Goal: Task Accomplishment & Management: Manage account settings

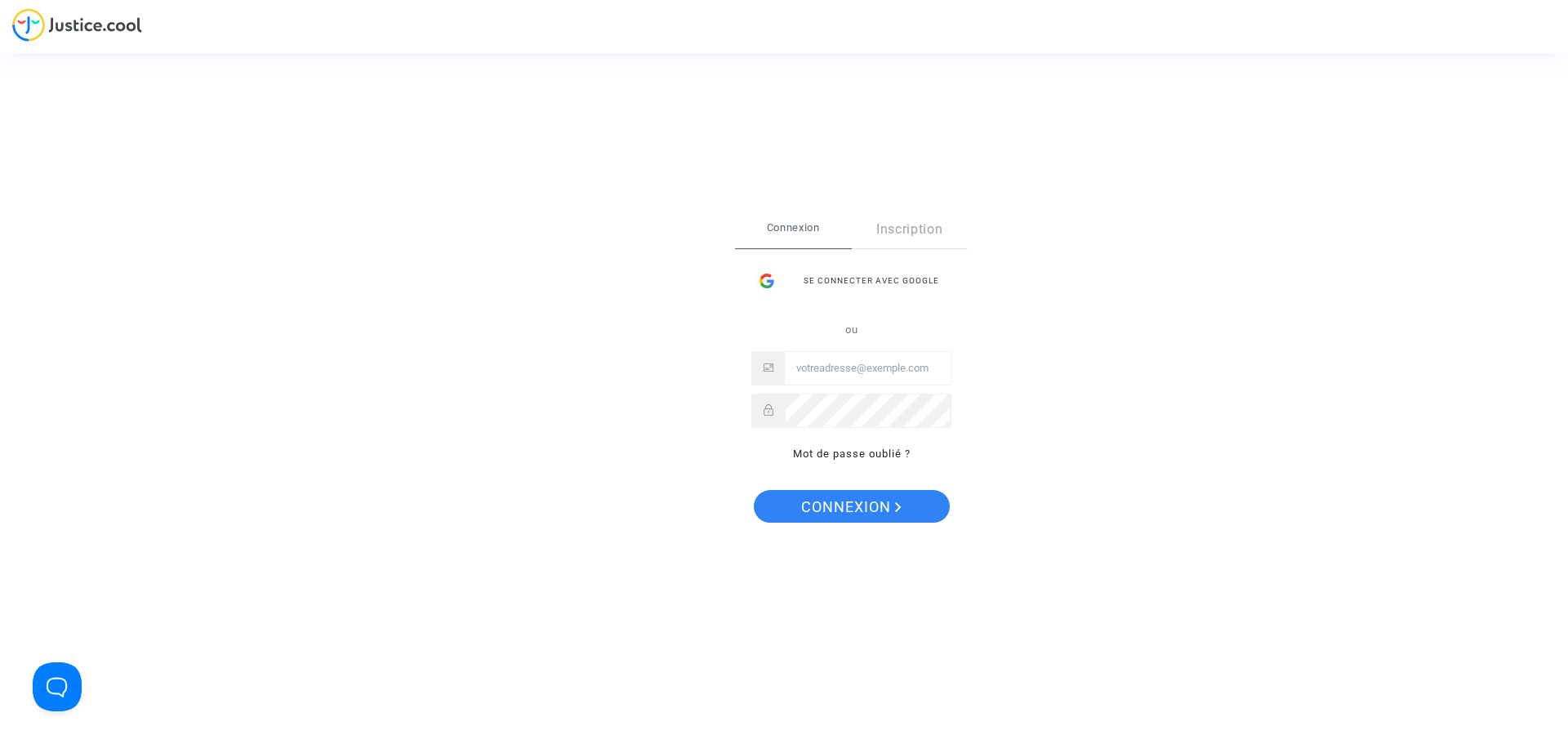
click at [833, 356] on input "Email" at bounding box center [868, 368] width 166 height 33
click at [754, 490] on button "Connexion" at bounding box center [852, 506] width 196 height 33
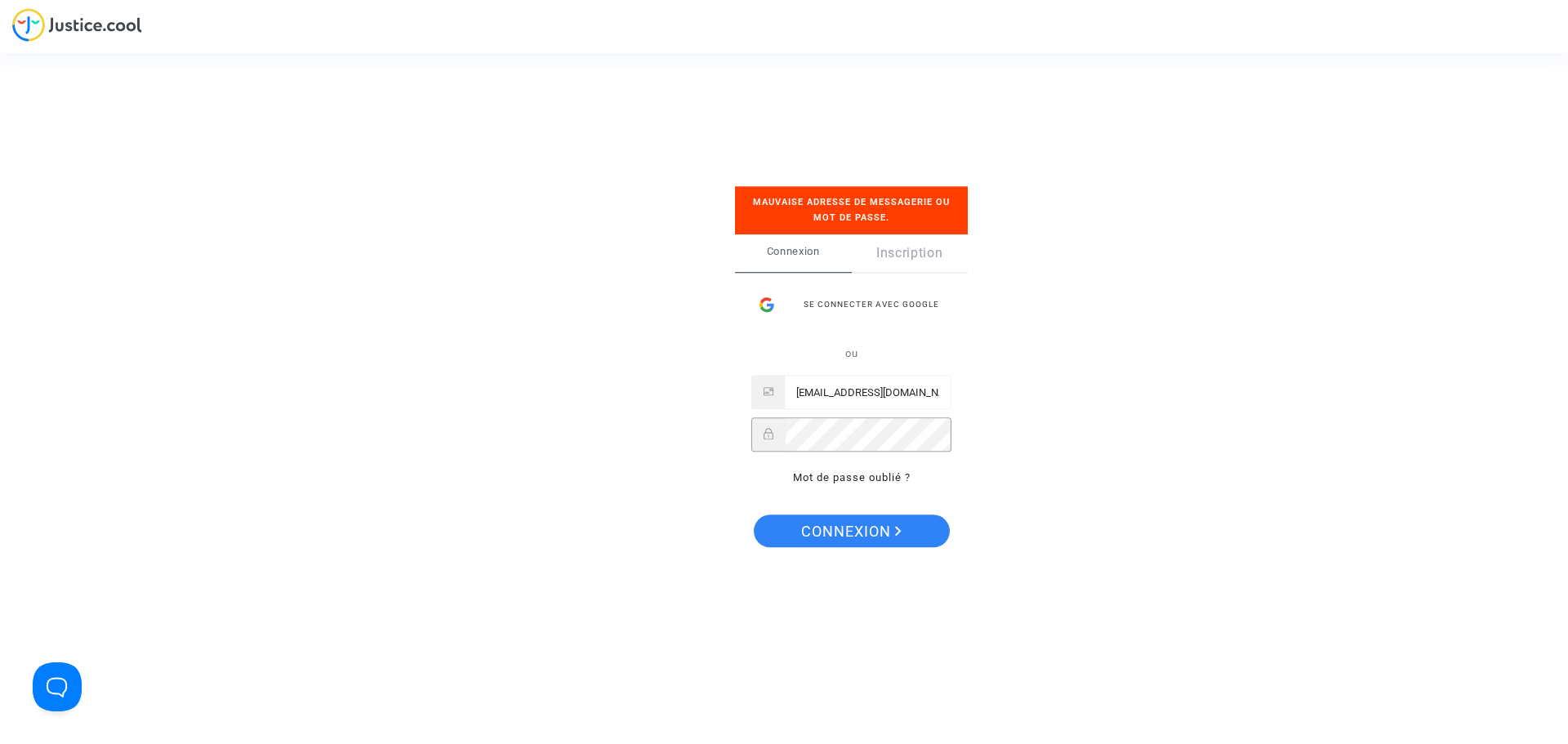
click at [754, 515] on button "Connexion" at bounding box center [852, 531] width 196 height 33
click at [933, 389] on input "juridique@leyton.com" at bounding box center [868, 393] width 166 height 33
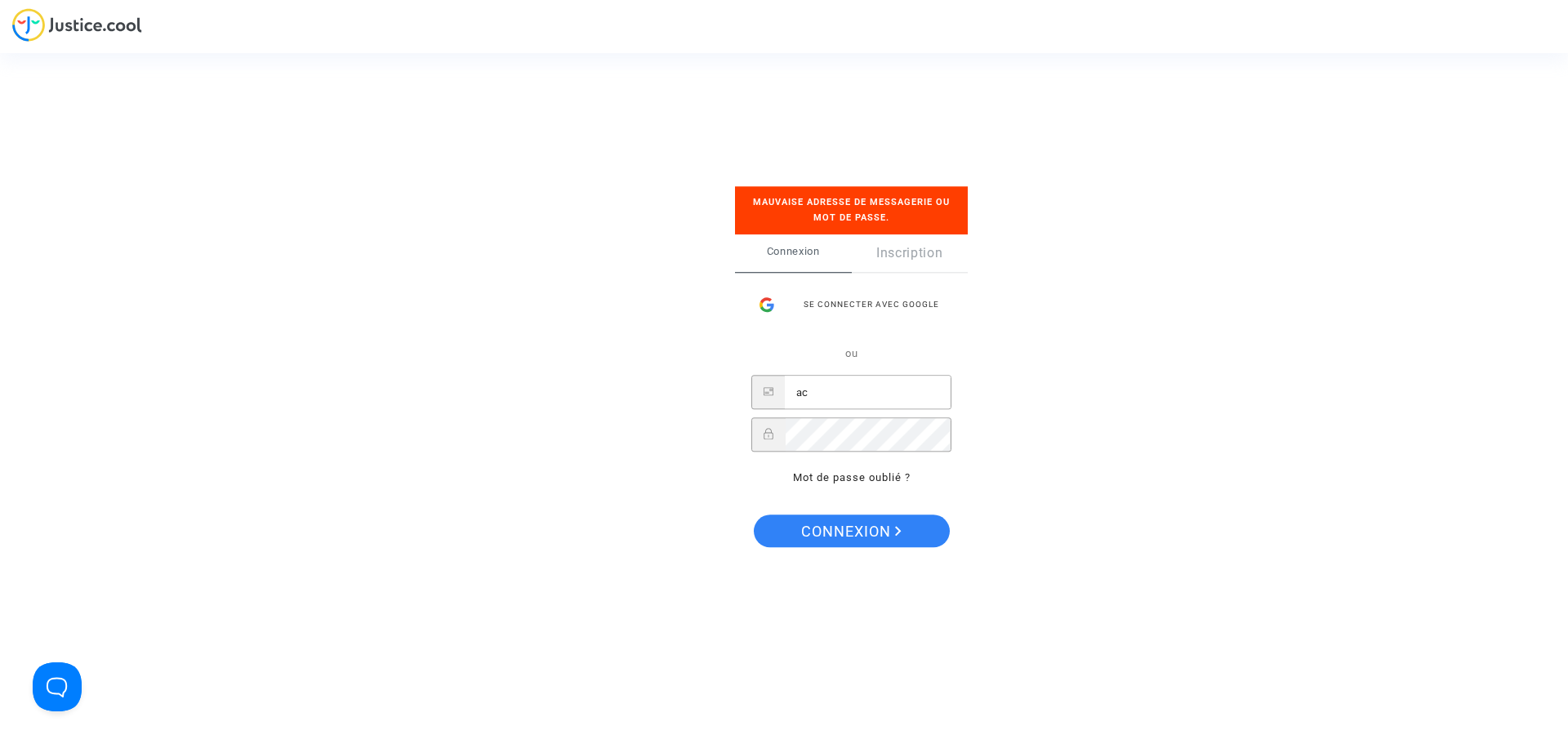
type input "[EMAIL_ADDRESS][DOMAIN_NAME]"
click at [882, 534] on span "Connexion" at bounding box center [851, 532] width 101 height 35
click at [754, 515] on button "Connexion" at bounding box center [852, 531] width 196 height 33
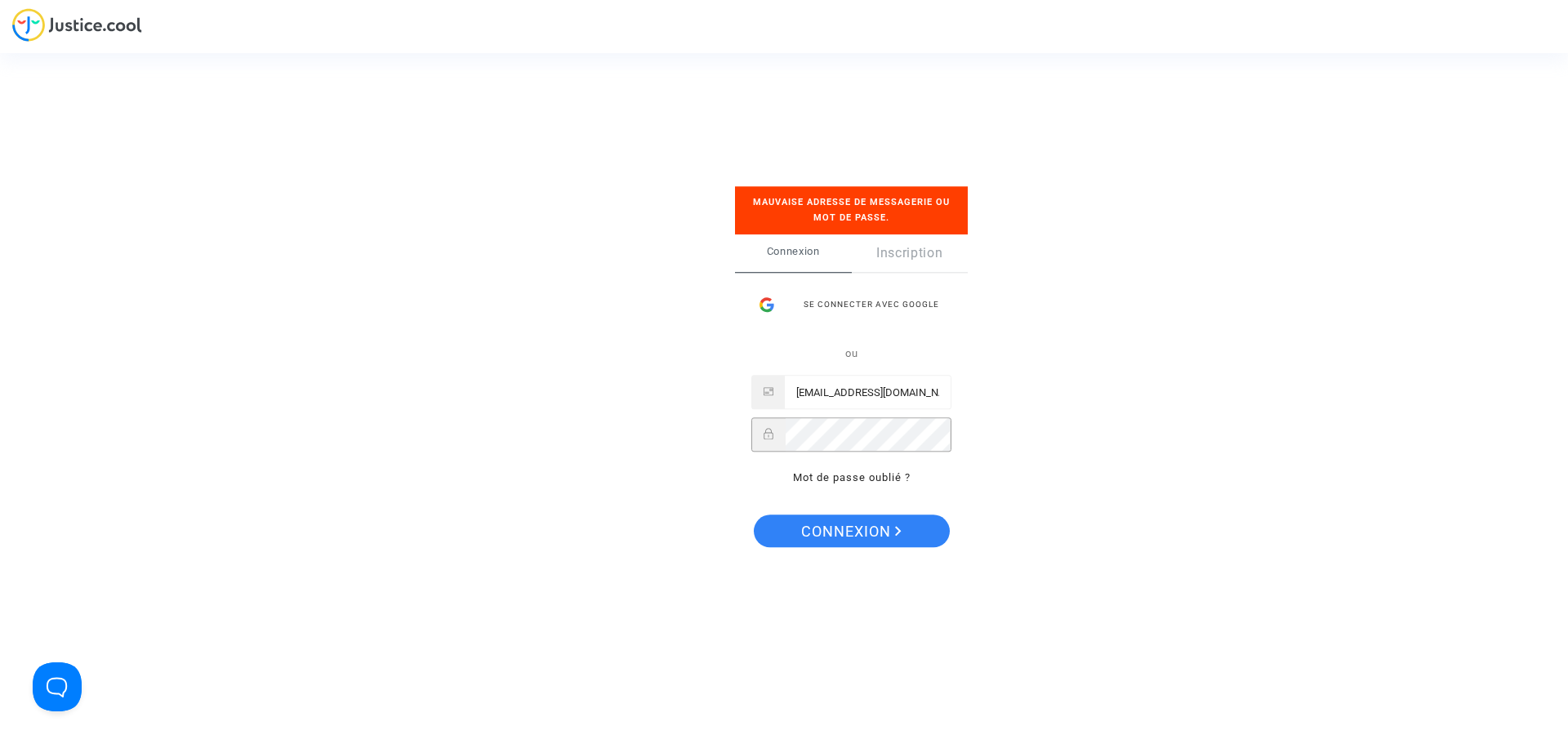
click at [754, 515] on button "Connexion" at bounding box center [852, 531] width 196 height 33
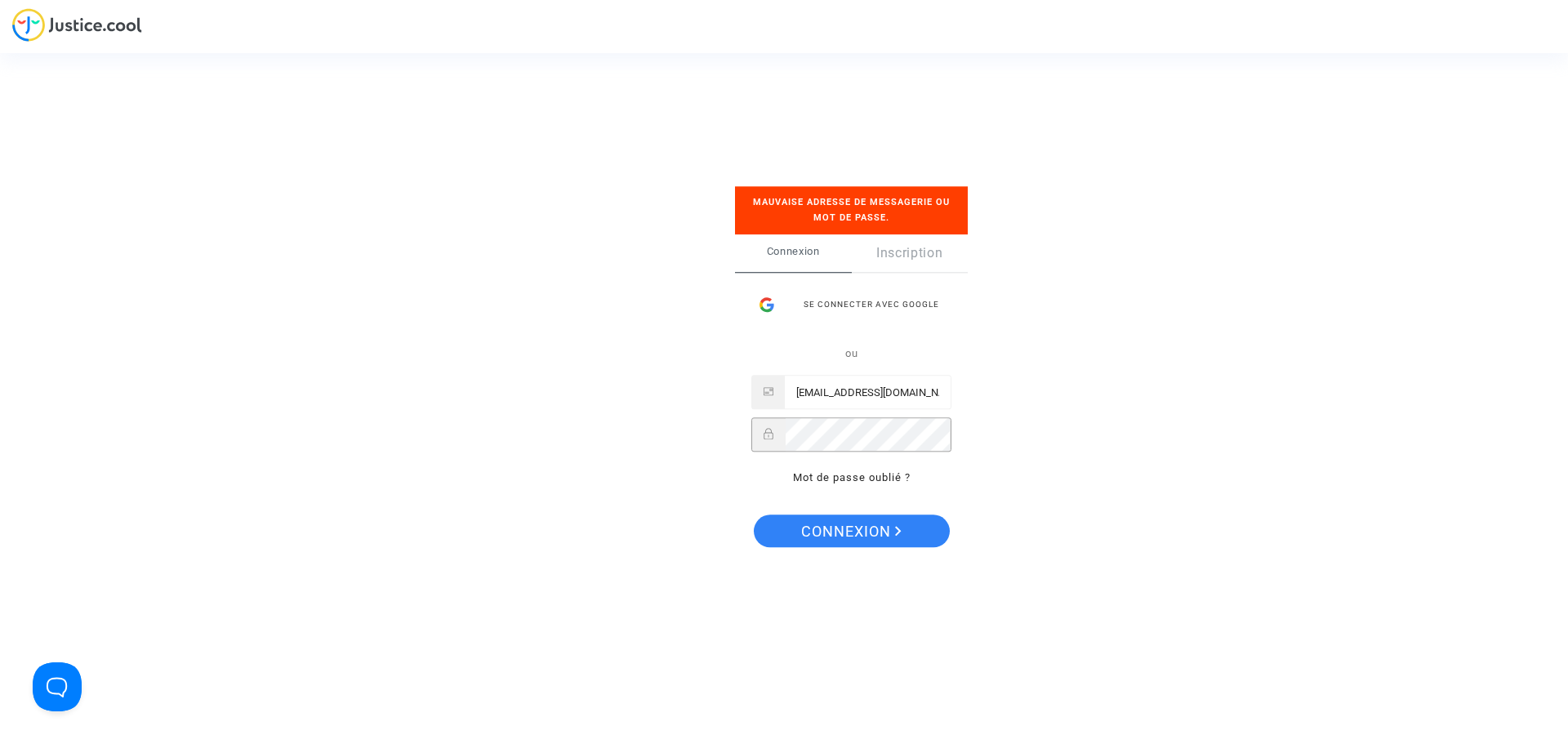
click at [754, 515] on button "Connexion" at bounding box center [852, 531] width 196 height 33
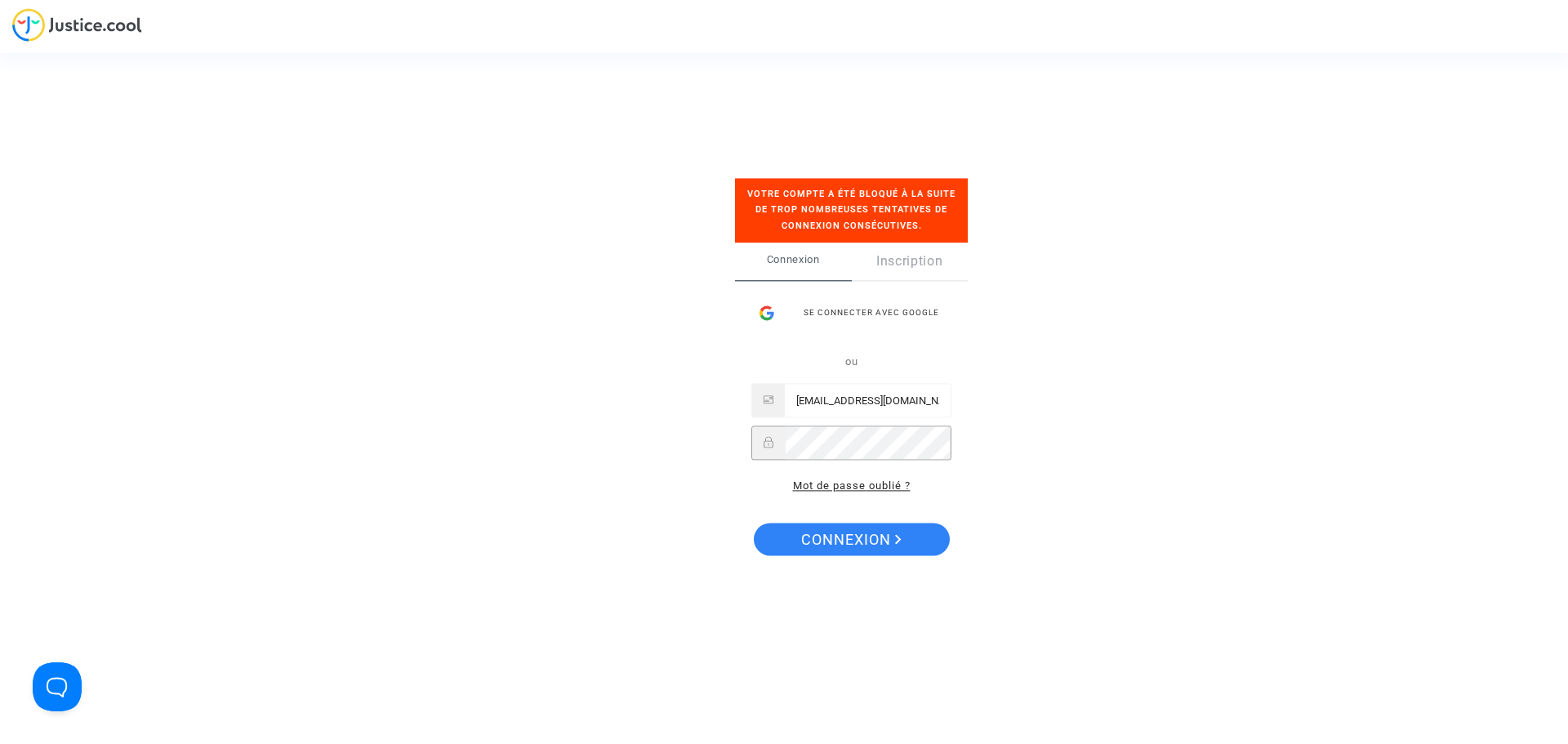
click at [847, 488] on link "Mot de passe oublié ?" at bounding box center [851, 486] width 117 height 12
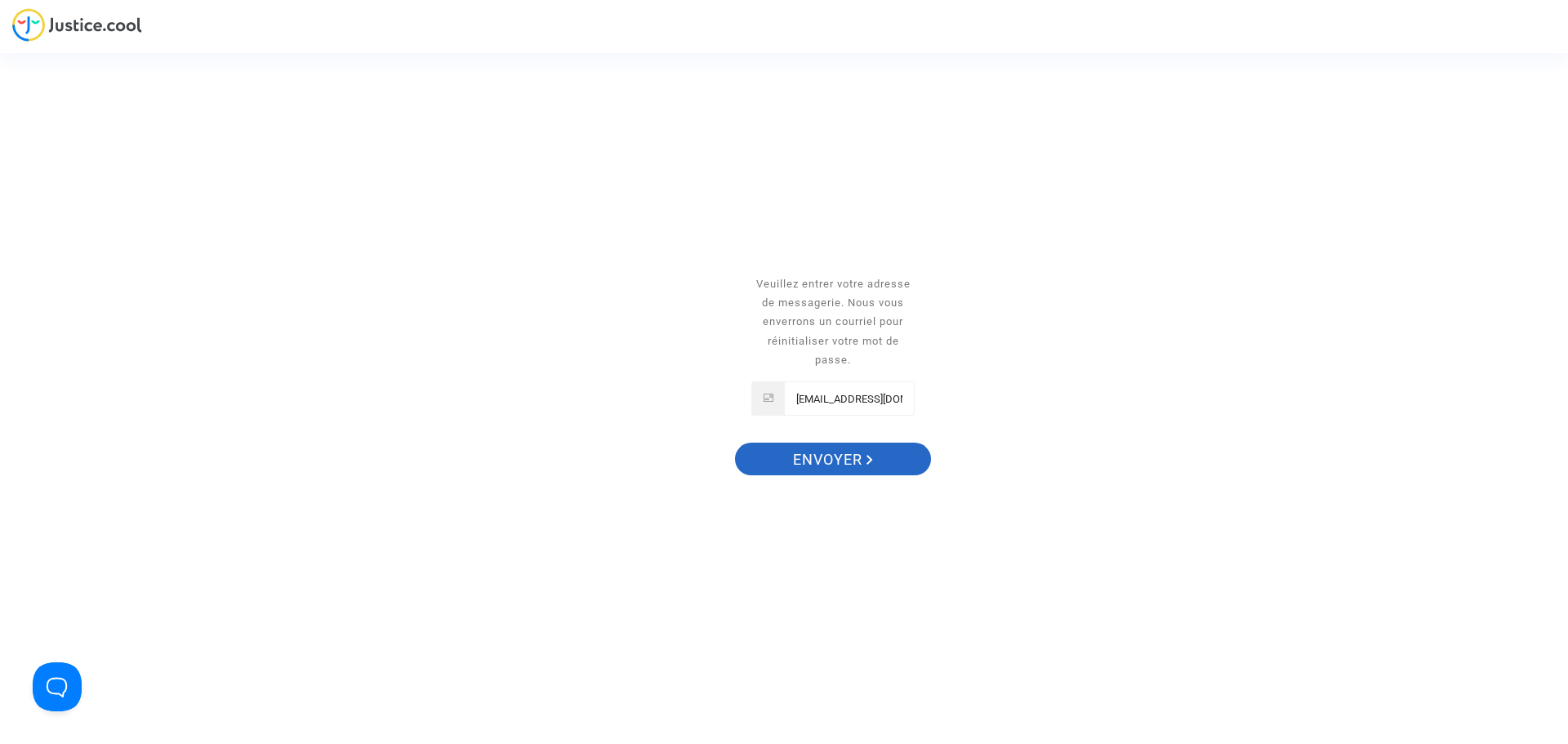
click at [821, 460] on span "Envoyer" at bounding box center [832, 459] width 80 height 35
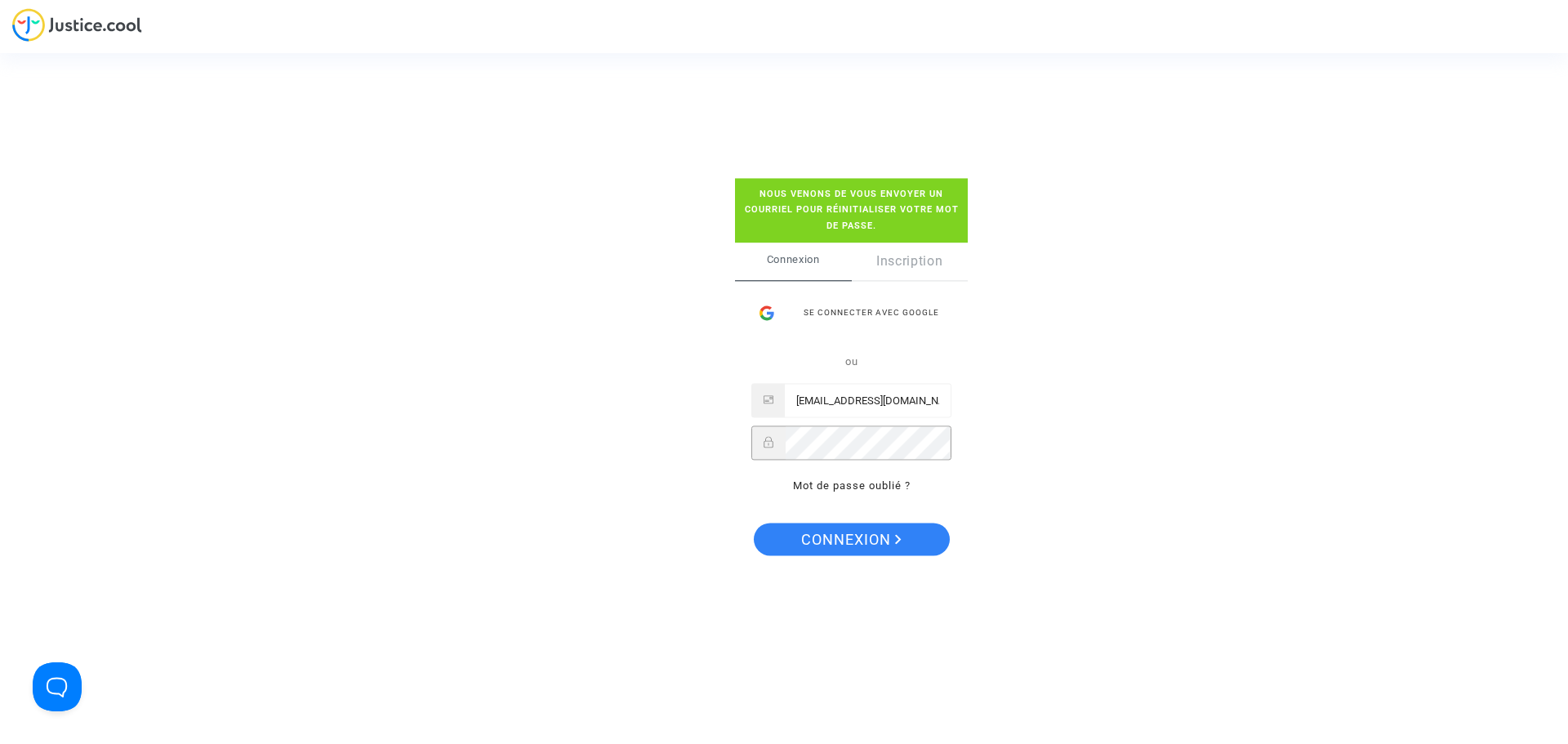
click at [754, 522] on button "Connexion" at bounding box center [852, 538] width 196 height 33
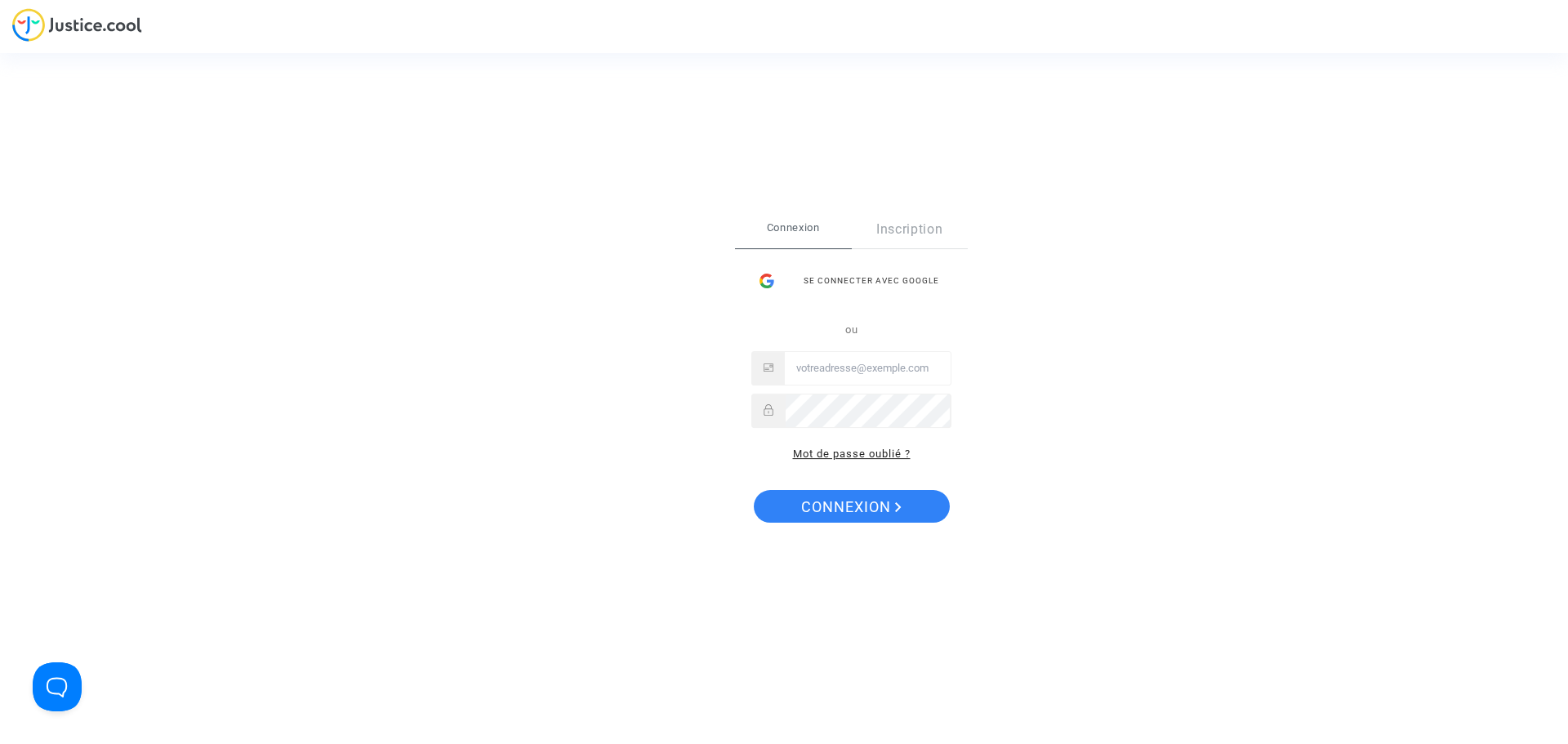
click at [877, 457] on link "Mot de passe oublié ?" at bounding box center [851, 453] width 117 height 12
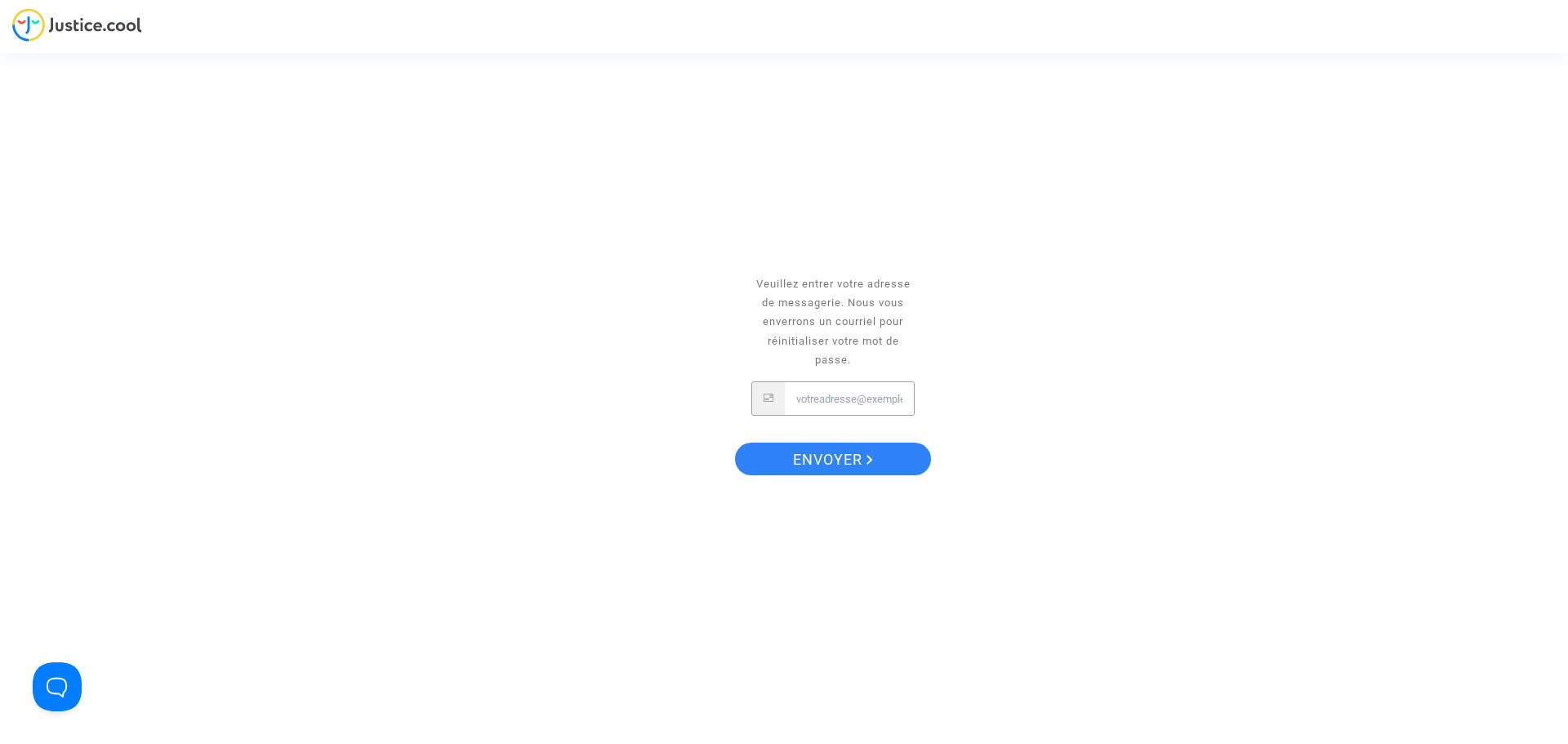
click at [879, 401] on input "Email" at bounding box center [849, 398] width 129 height 33
type input "[EMAIL_ADDRESS][DOMAIN_NAME]"
click at [736, 442] on button "Envoyer" at bounding box center [833, 458] width 196 height 33
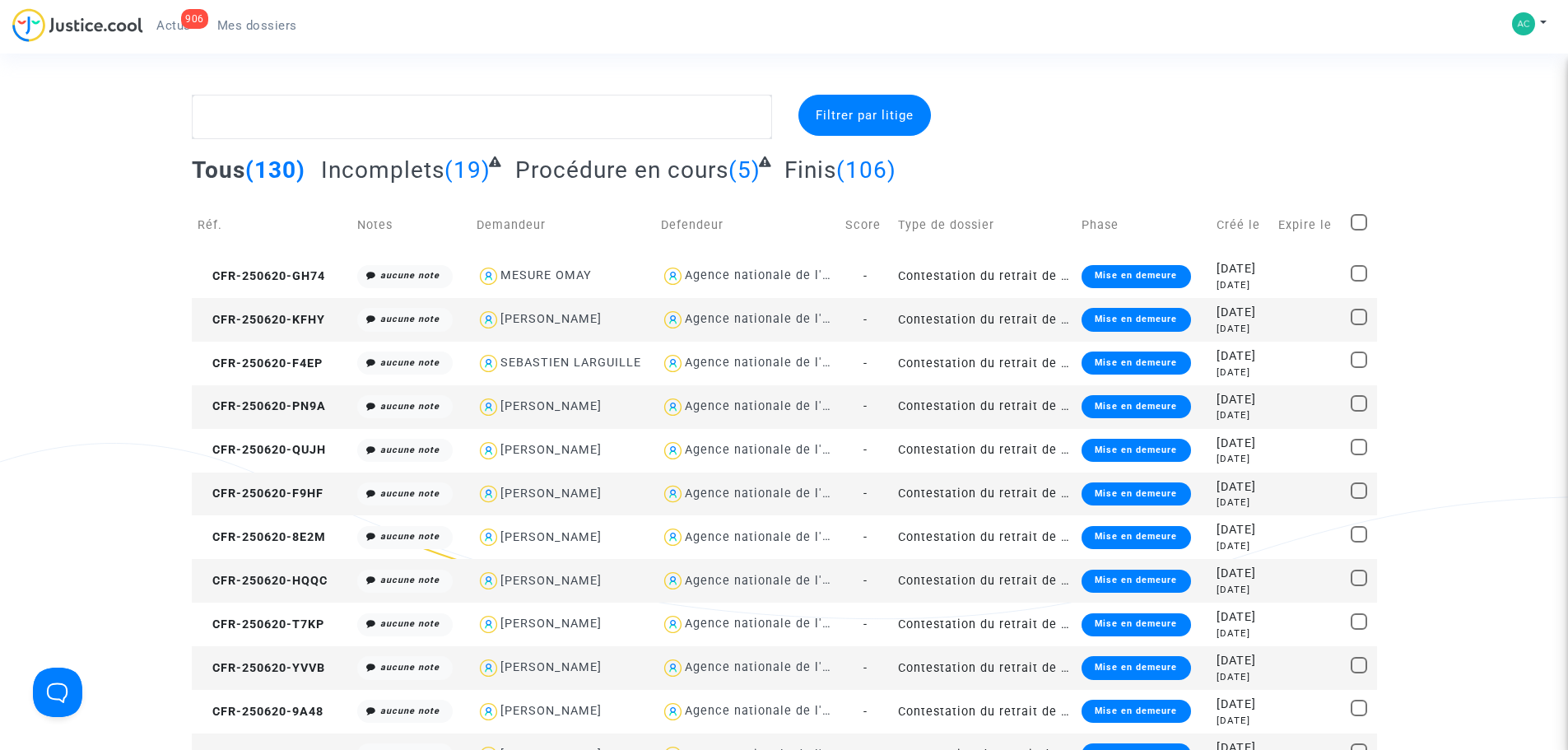
click at [721, 164] on span "Procédure en cours" at bounding box center [621, 170] width 213 height 27
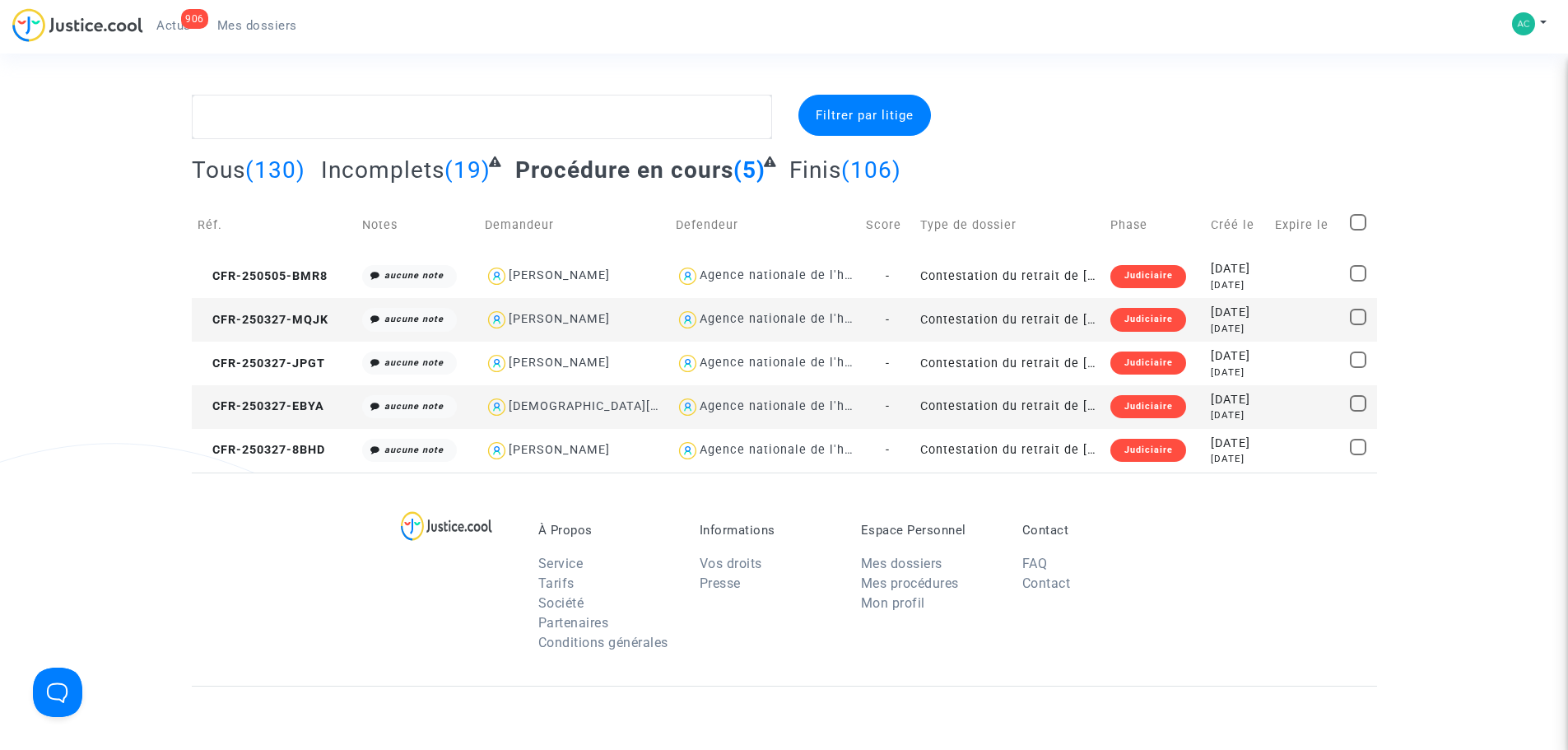
click at [445, 168] on span "(19)" at bounding box center [468, 170] width 46 height 27
click at [369, 161] on span "Incomplets" at bounding box center [383, 170] width 123 height 27
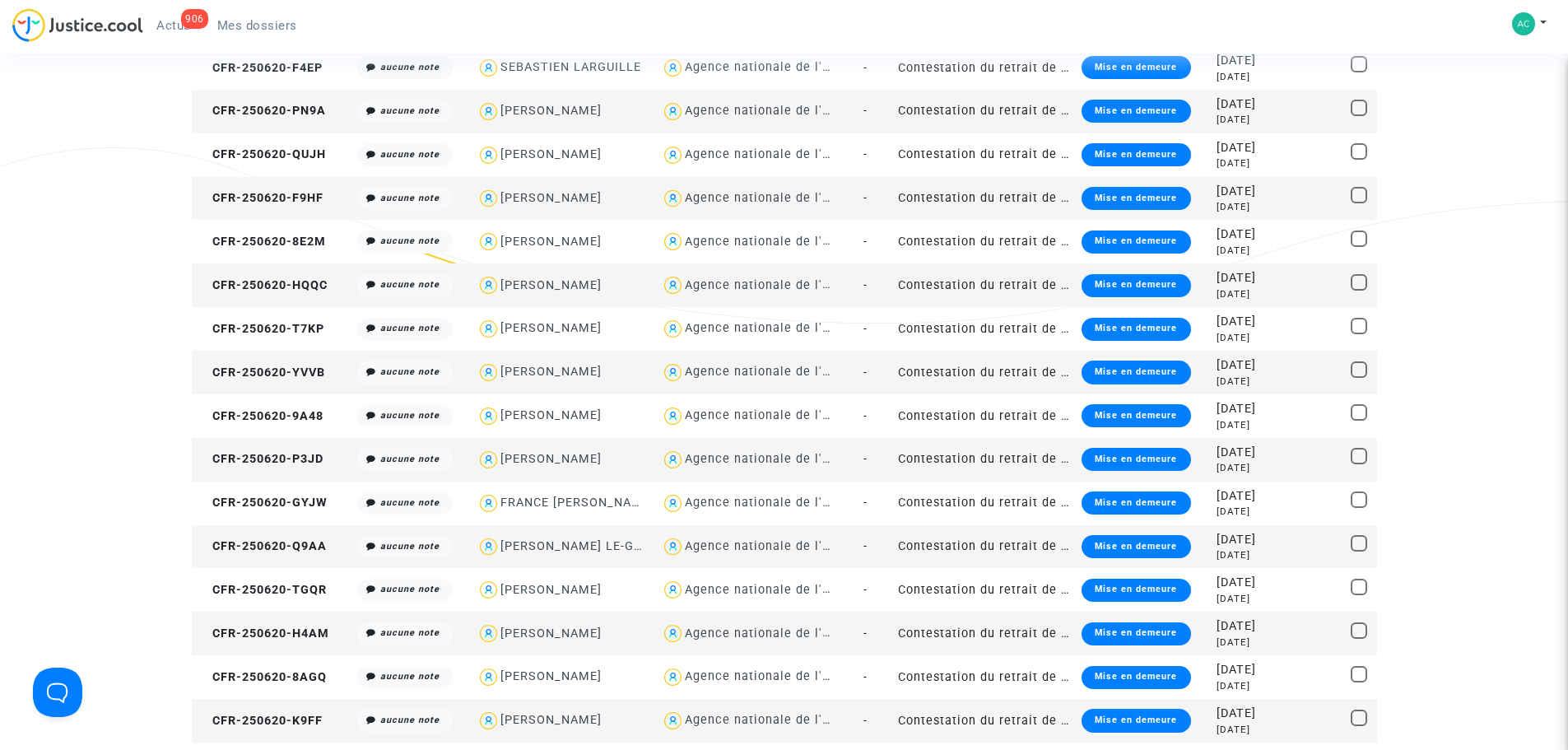
scroll to position [165, 0]
